Goal: Task Accomplishment & Management: Use online tool/utility

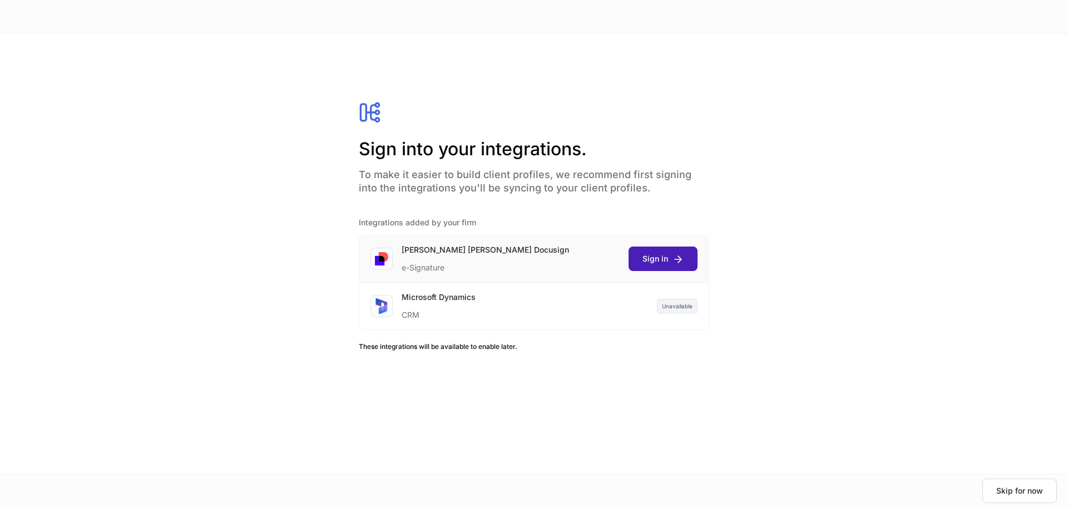
click at [672, 267] on button "Sign in" at bounding box center [662, 258] width 69 height 24
click at [1041, 488] on div "Continue" at bounding box center [1040, 490] width 29 height 11
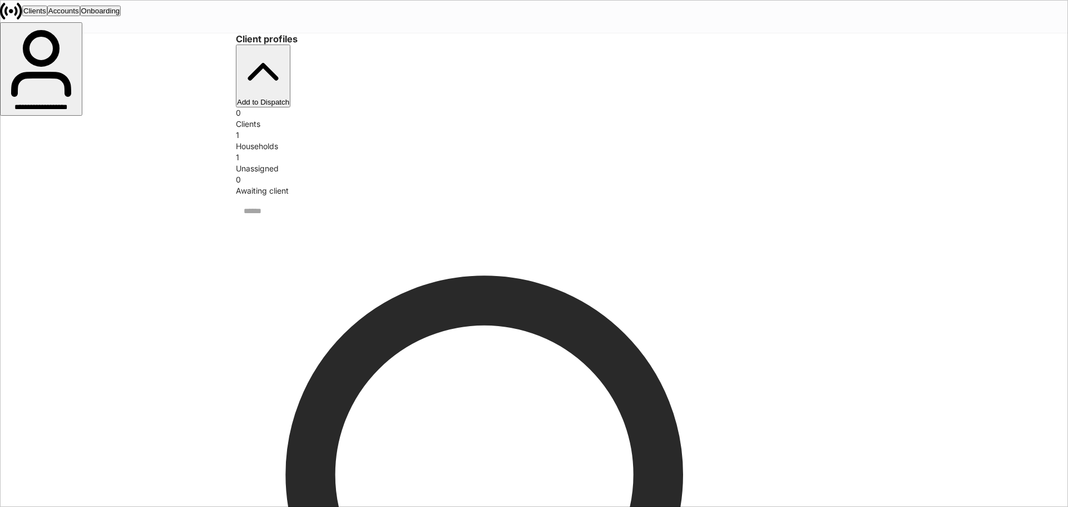
click at [990, 194] on div "Client profiles Add to Dispatch 0 Clients 1 Households 1 Unassigned 0 Awaiting …" at bounding box center [534, 472] width 1068 height 878
click at [423, 141] on div "Households" at bounding box center [534, 146] width 596 height 11
click at [79, 15] on div "Accounts" at bounding box center [63, 11] width 31 height 8
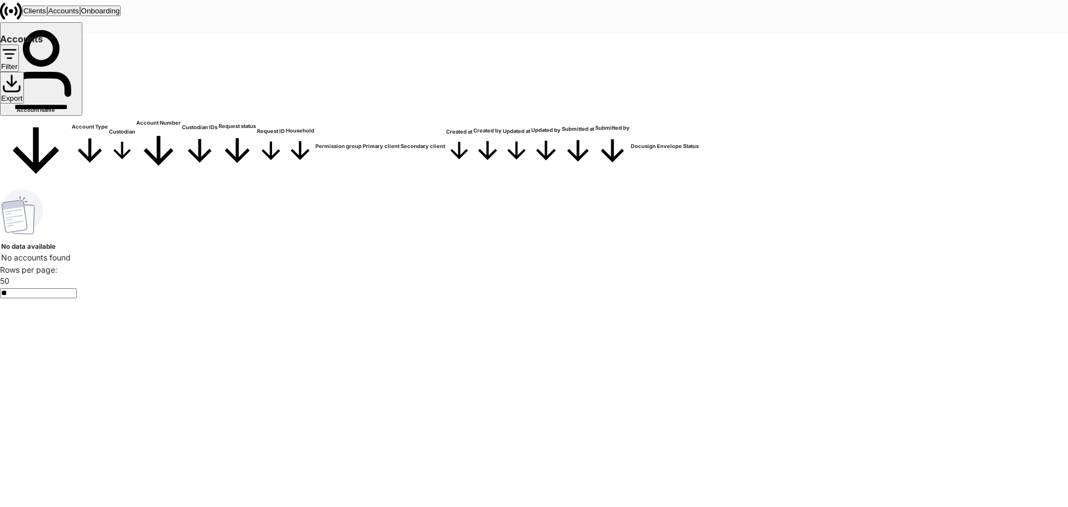
click at [81, 103] on div "**********" at bounding box center [41, 108] width 80 height 11
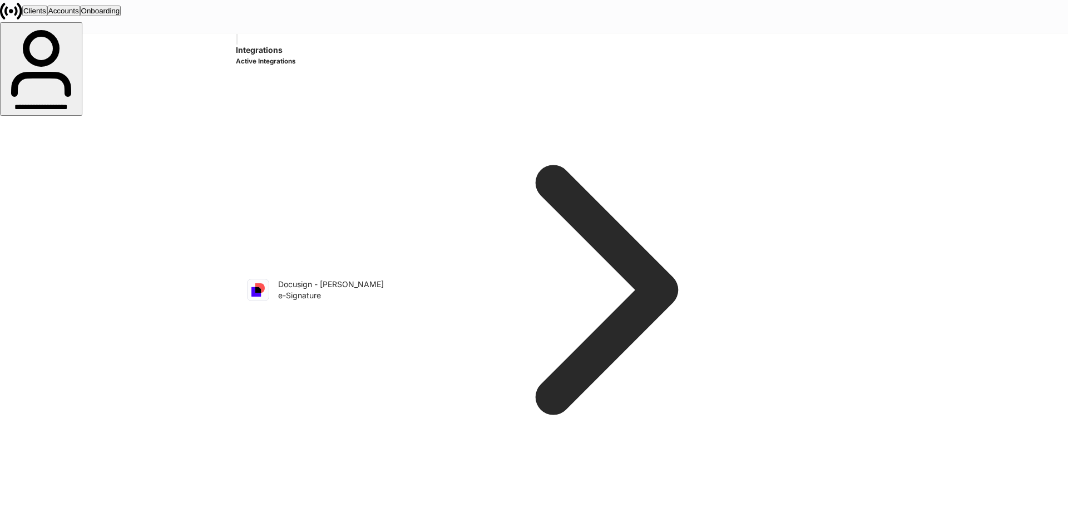
click at [120, 15] on div "Onboarding" at bounding box center [100, 11] width 39 height 8
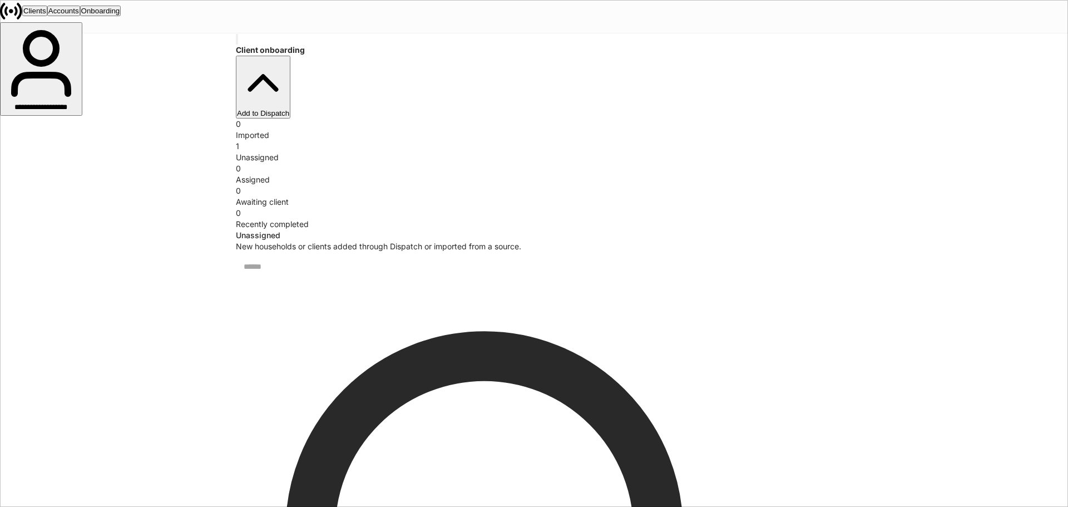
click at [289, 109] on div "Add to Dispatch" at bounding box center [263, 113] width 52 height 8
click at [990, 506] on div at bounding box center [534, 507] width 1068 height 0
